Goal: Transaction & Acquisition: Subscribe to service/newsletter

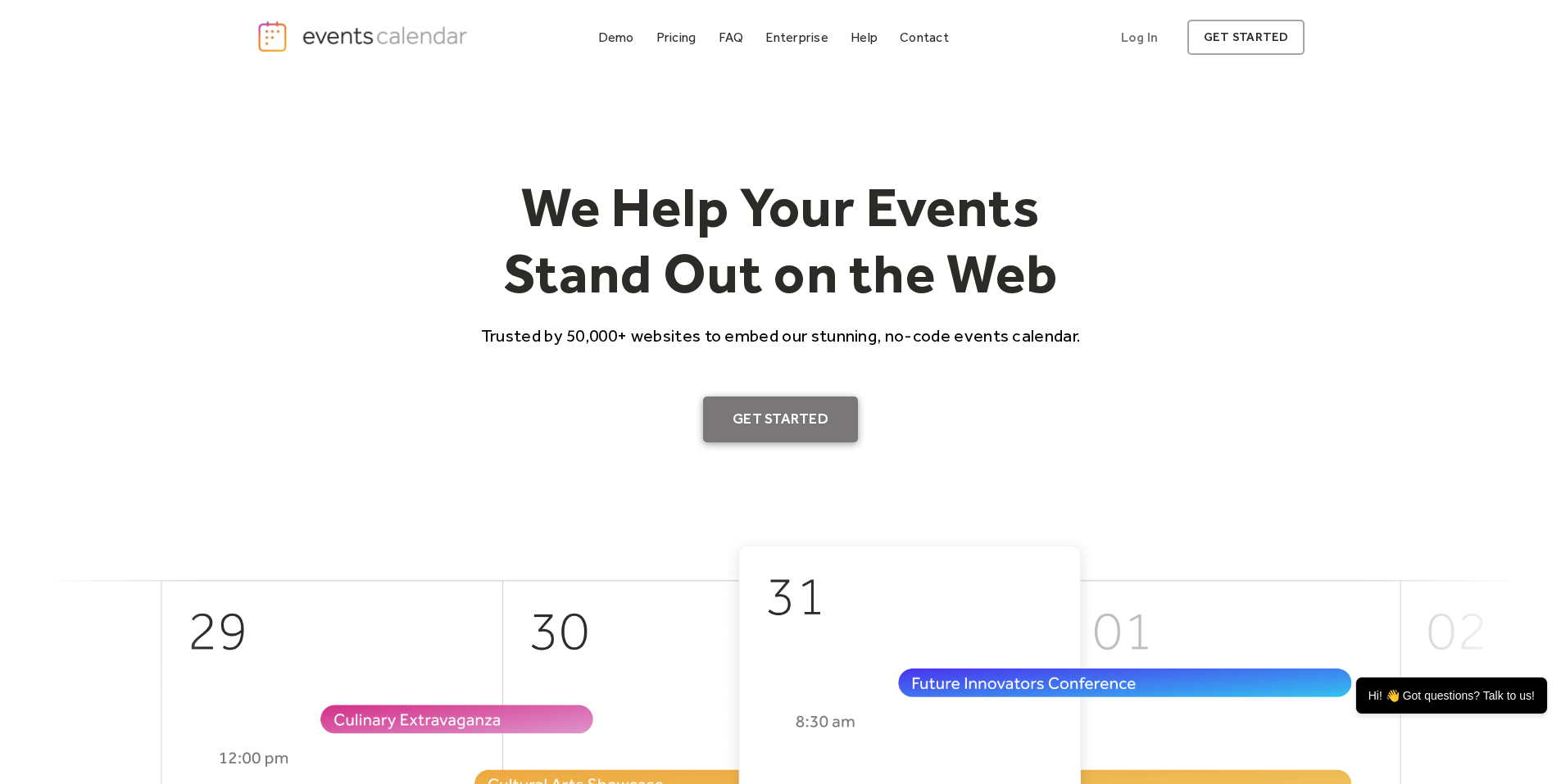
click at [791, 424] on link "Get Started" at bounding box center [780, 419] width 155 height 46
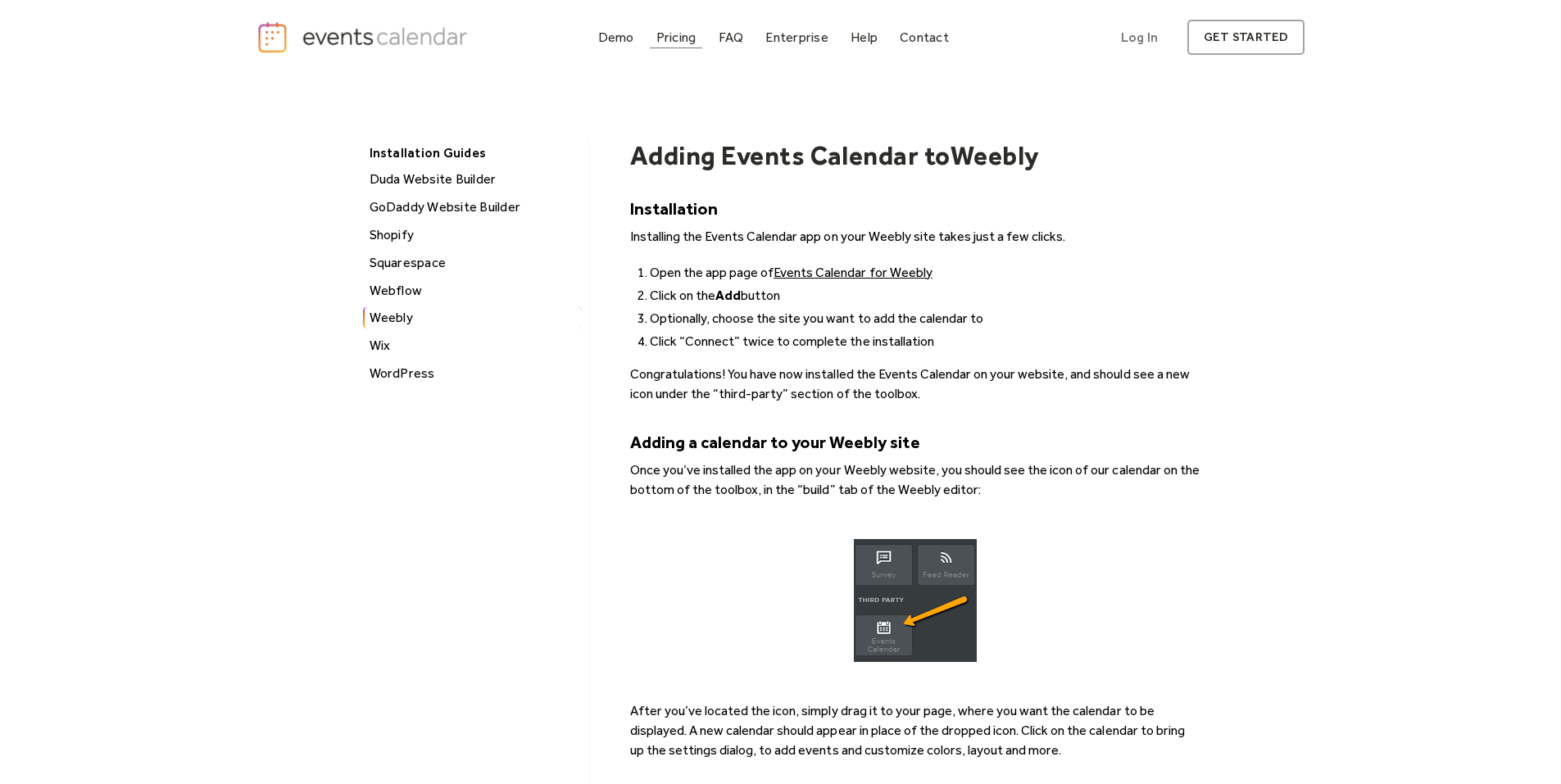
click at [691, 33] on div "Pricing" at bounding box center [677, 38] width 41 height 9
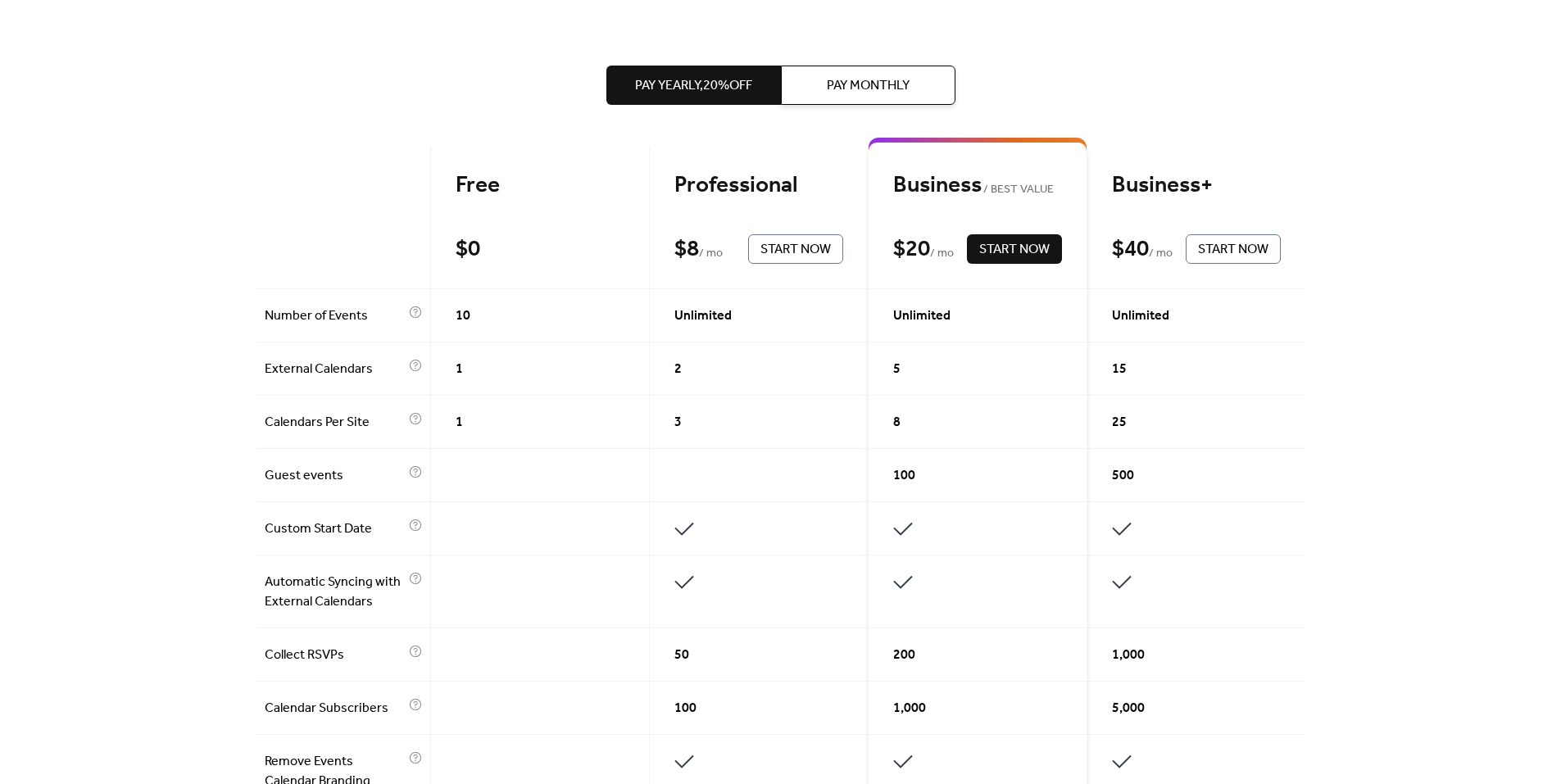
scroll to position [230, 0]
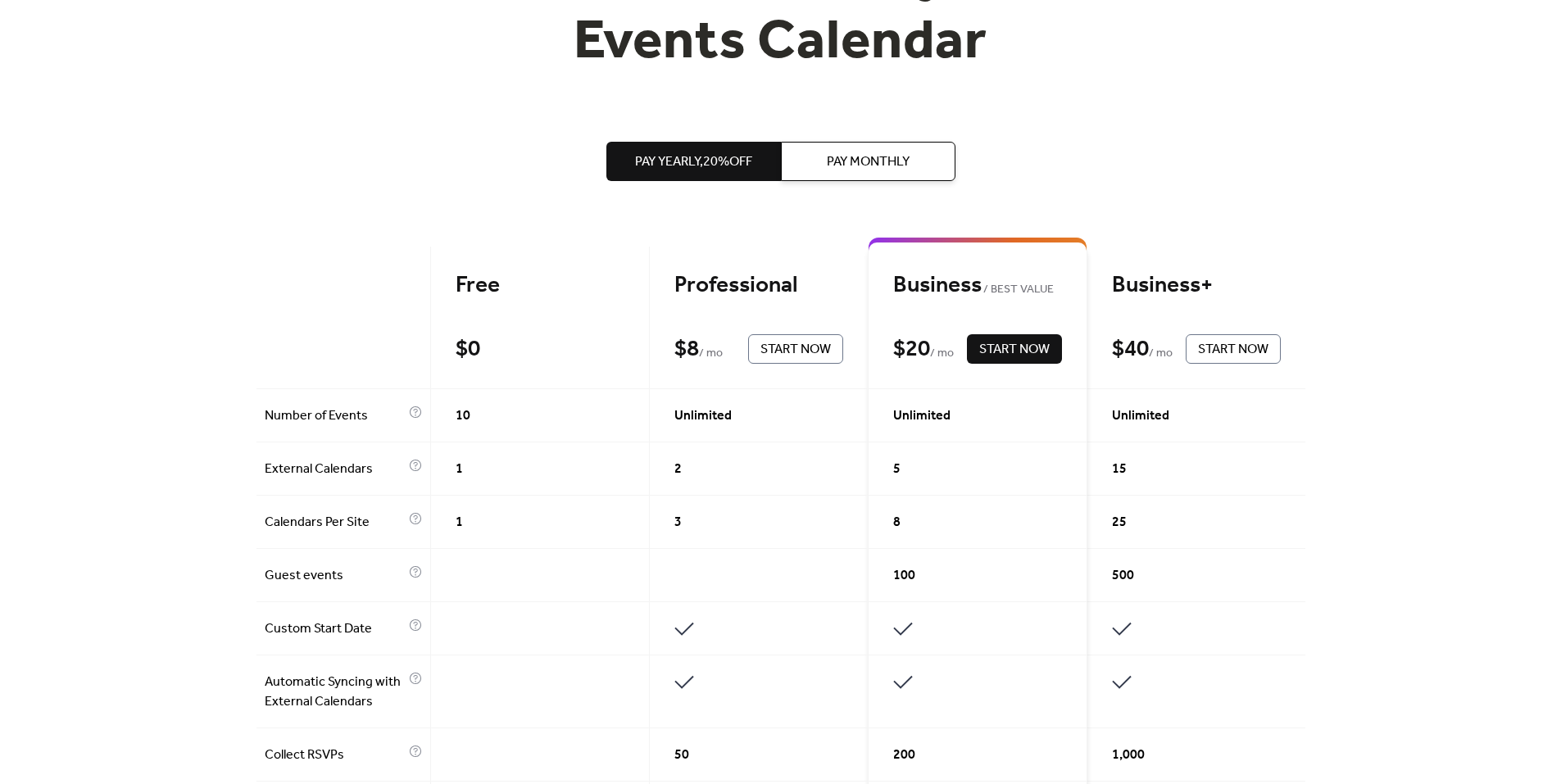
click at [825, 347] on span "Start Now" at bounding box center [796, 349] width 71 height 20
